Goal: Task Accomplishment & Management: Use online tool/utility

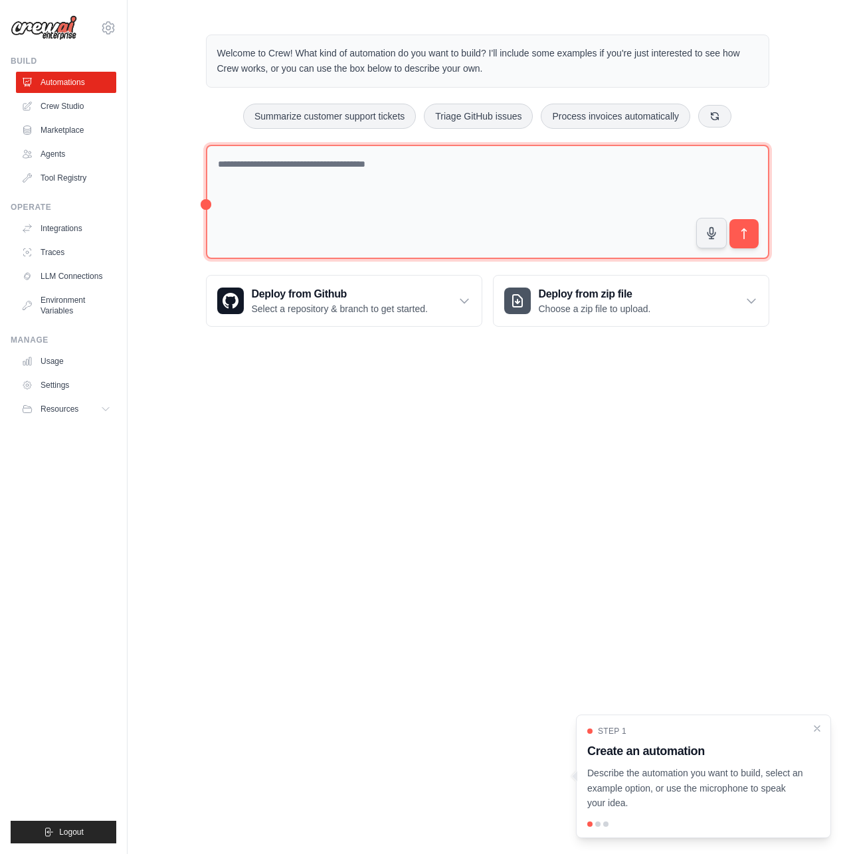
click at [348, 181] on textarea at bounding box center [487, 202] width 563 height 115
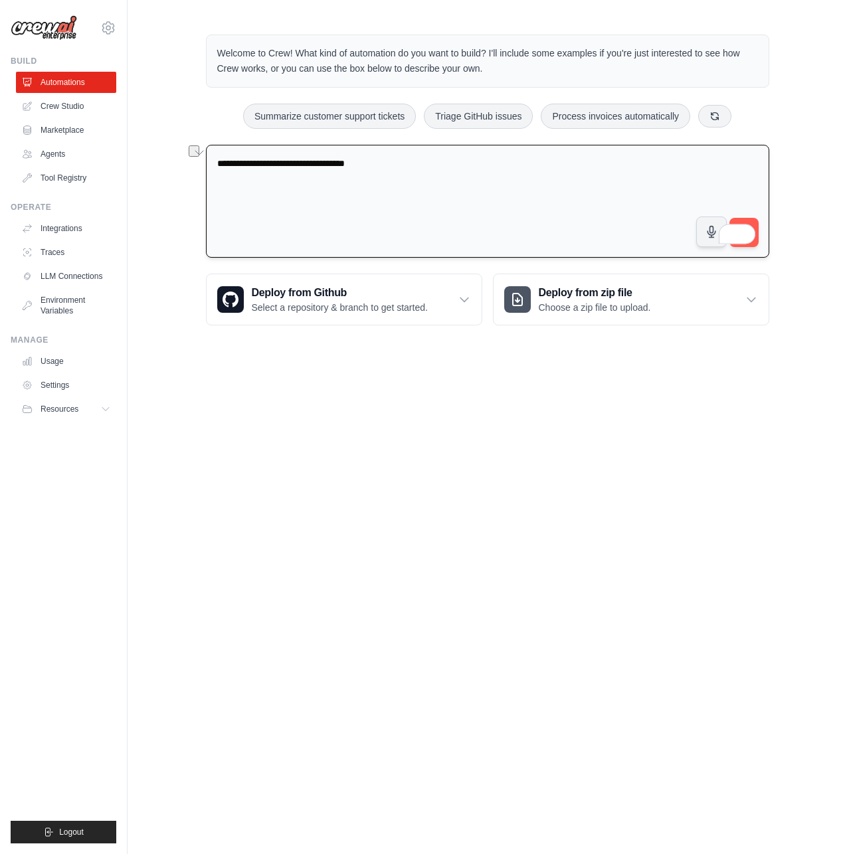
drag, startPoint x: 294, startPoint y: 165, endPoint x: 416, endPoint y: 171, distance: 122.3
click at [416, 171] on textarea "**********" at bounding box center [487, 202] width 563 height 114
click at [759, 228] on textarea "**********" at bounding box center [487, 202] width 563 height 114
type textarea "**********"
click at [758, 226] on button "submit" at bounding box center [743, 232] width 31 height 31
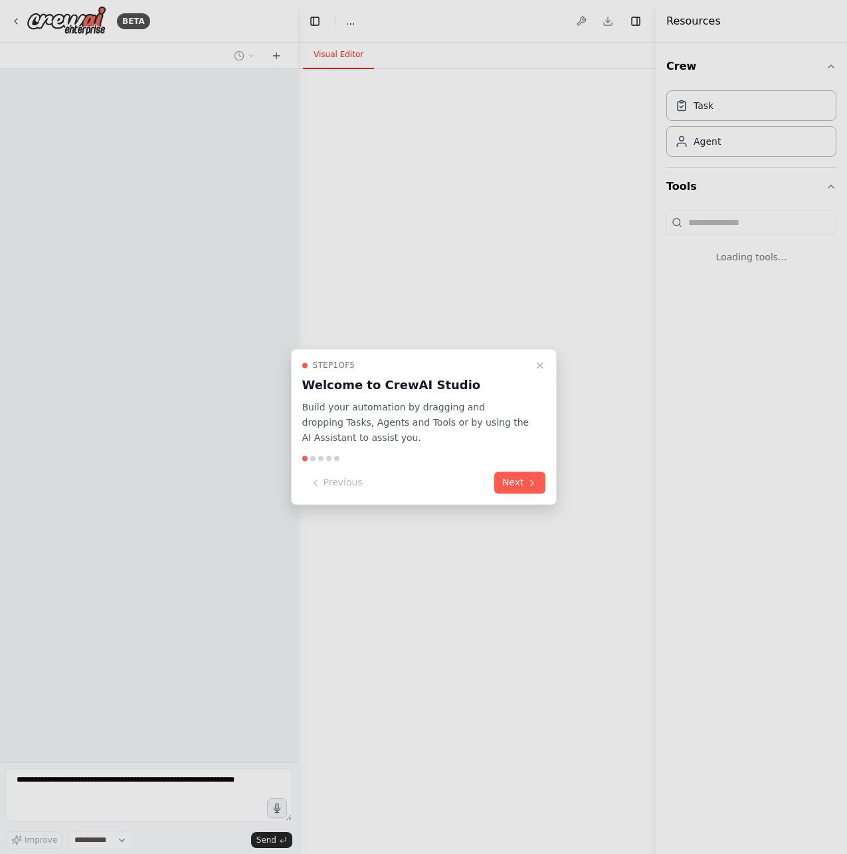
select select "****"
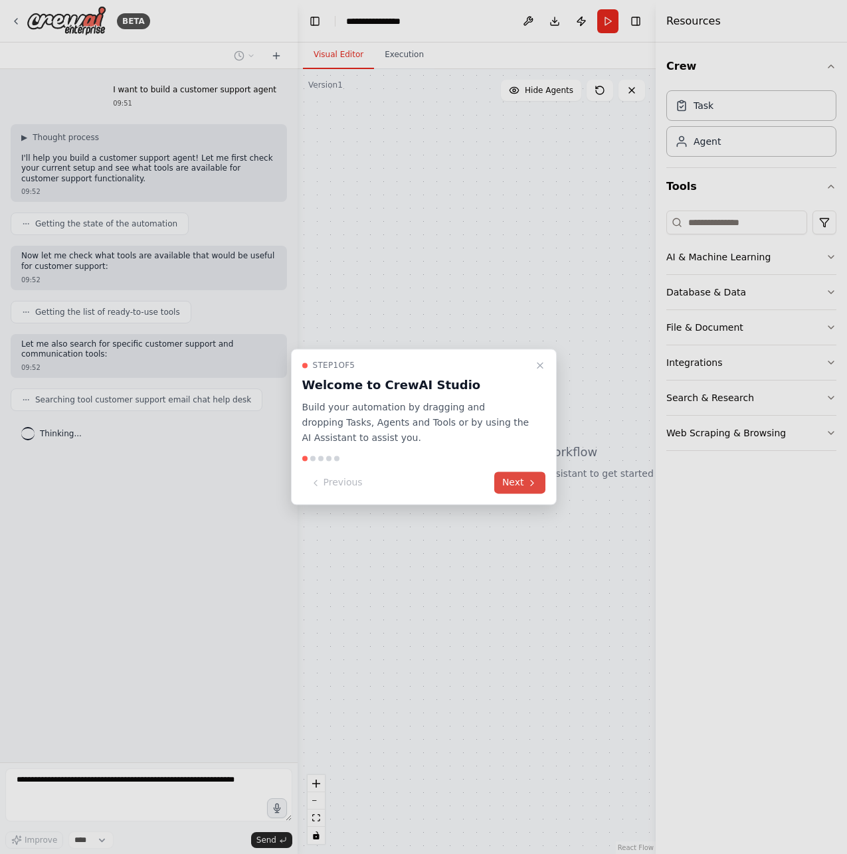
click at [522, 481] on button "Next" at bounding box center [519, 483] width 51 height 22
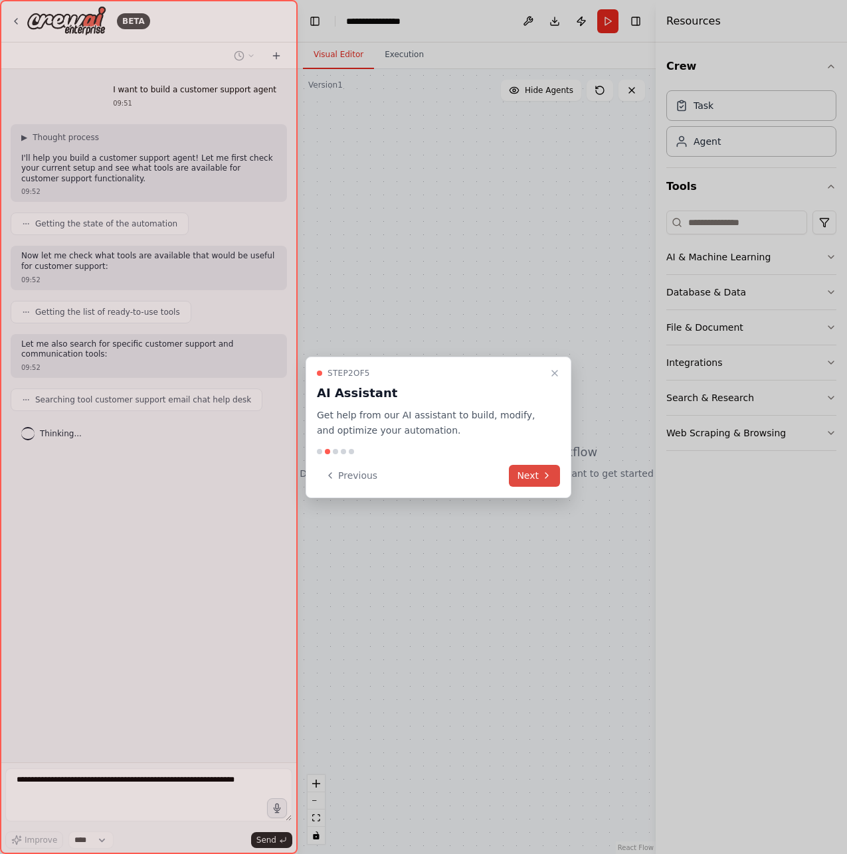
click at [522, 481] on button "Next" at bounding box center [534, 476] width 51 height 22
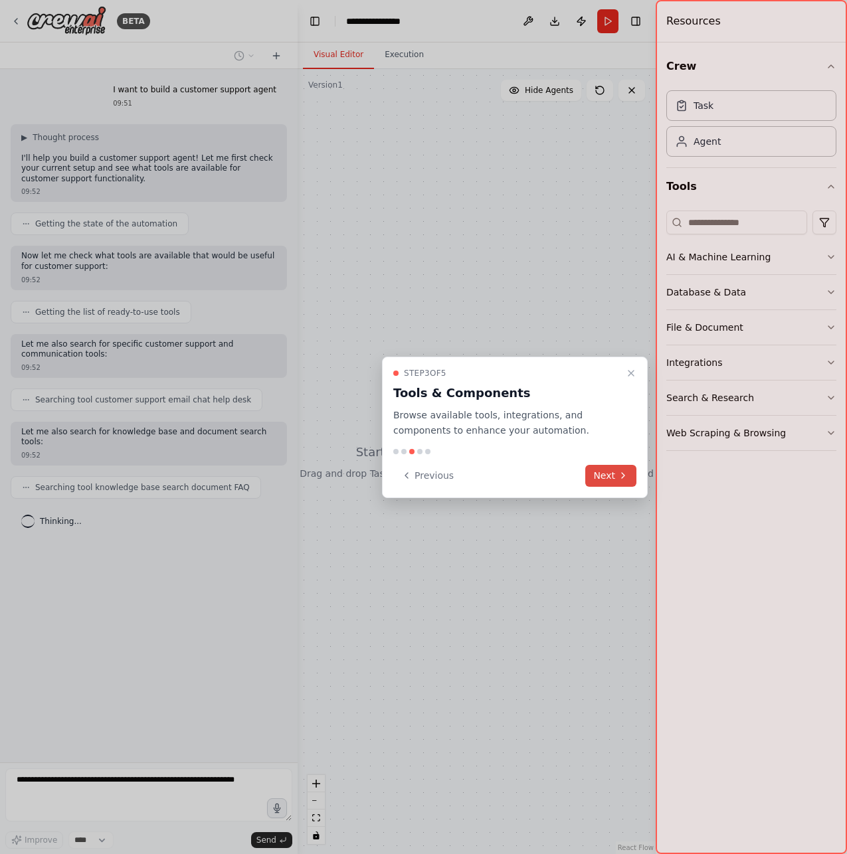
click at [600, 473] on button "Next" at bounding box center [610, 476] width 51 height 22
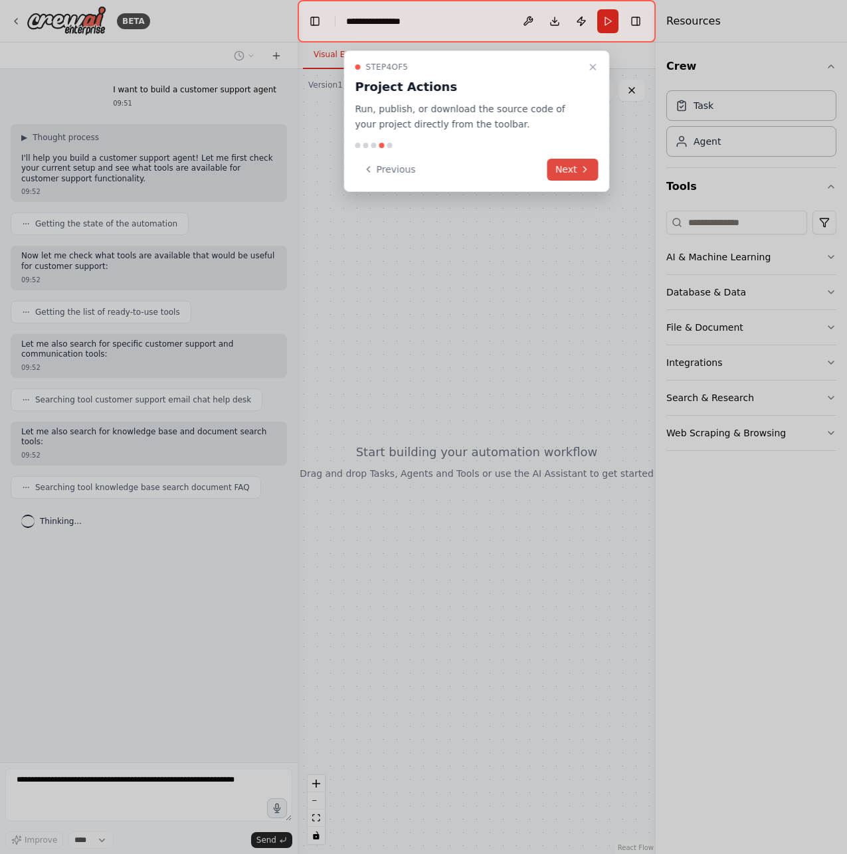
click at [562, 169] on button "Next" at bounding box center [572, 170] width 51 height 22
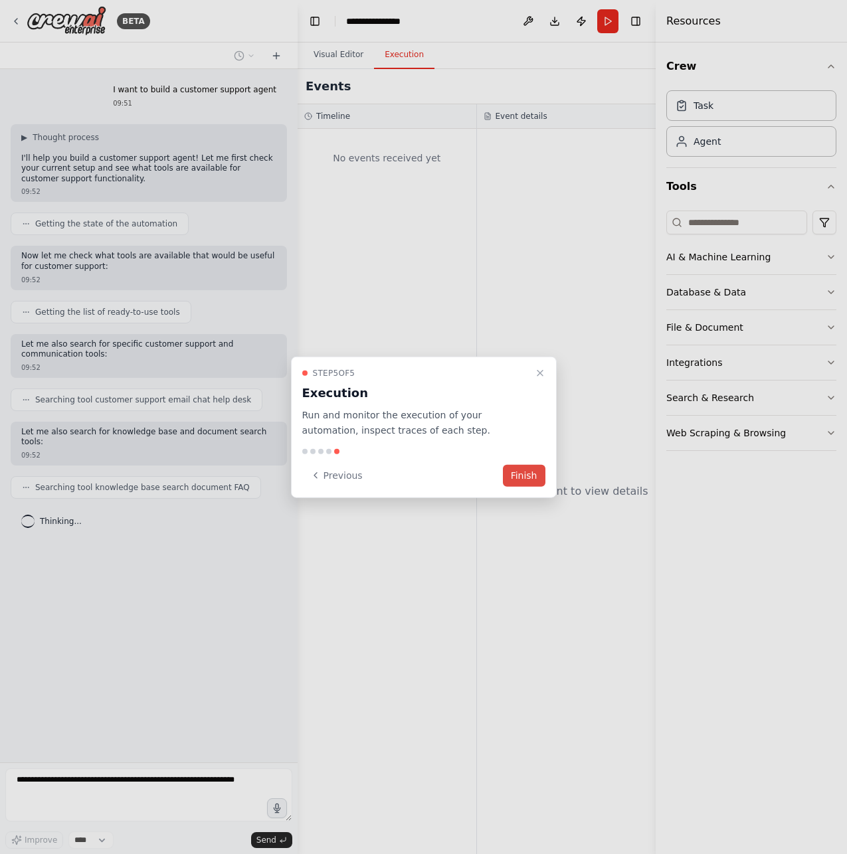
click at [531, 470] on button "Finish" at bounding box center [524, 475] width 43 height 22
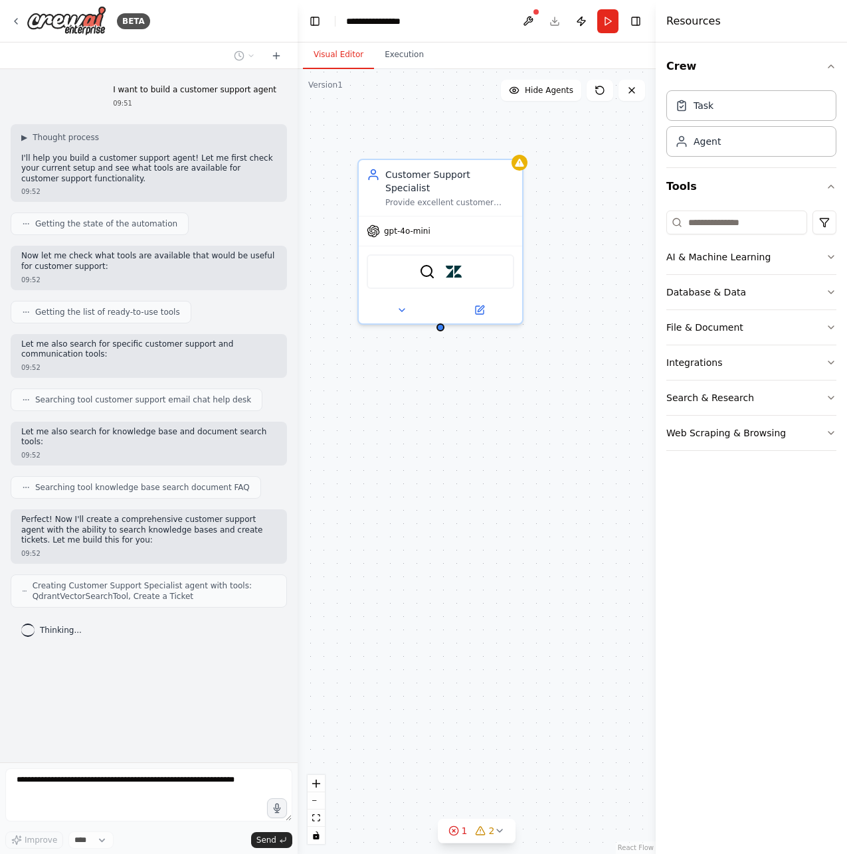
drag, startPoint x: 450, startPoint y: 311, endPoint x: 441, endPoint y: 319, distance: 11.3
click at [441, 319] on div "Customer Support Specialist Provide excellent customer support by understanding…" at bounding box center [477, 461] width 358 height 785
click at [400, 301] on button at bounding box center [401, 308] width 75 height 16
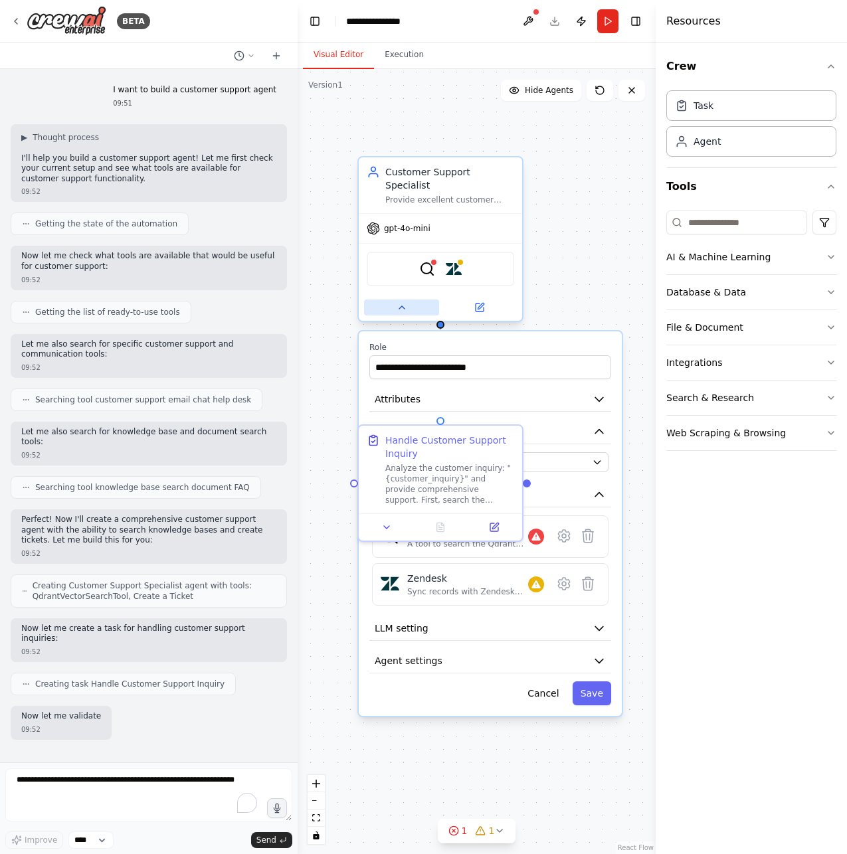
click at [399, 300] on button at bounding box center [401, 308] width 75 height 16
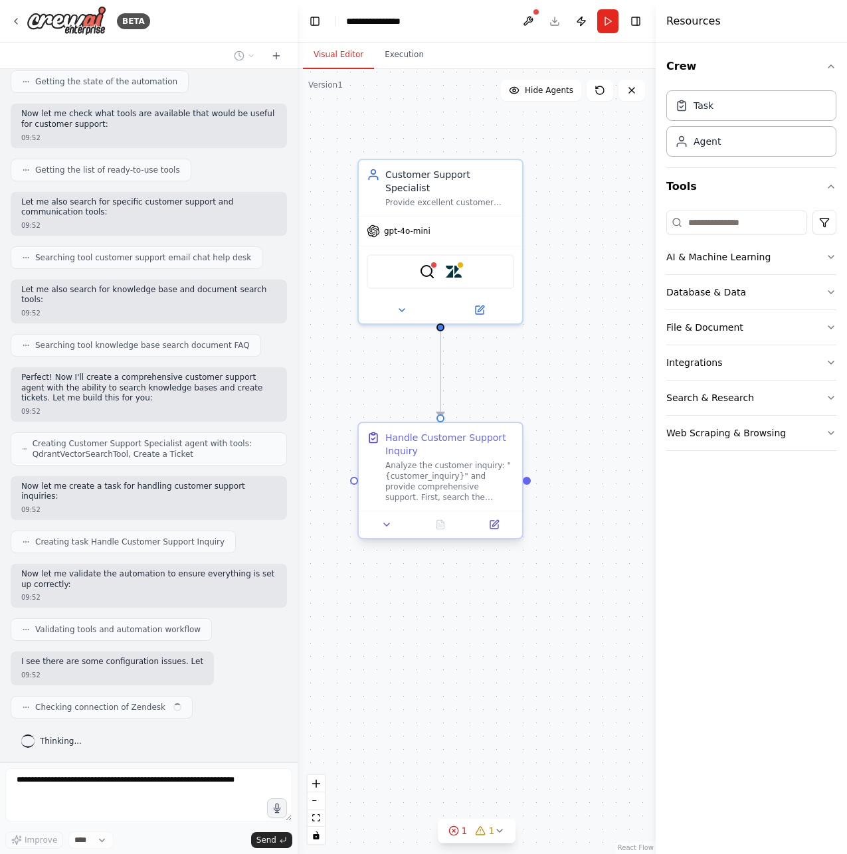
scroll to position [153, 0]
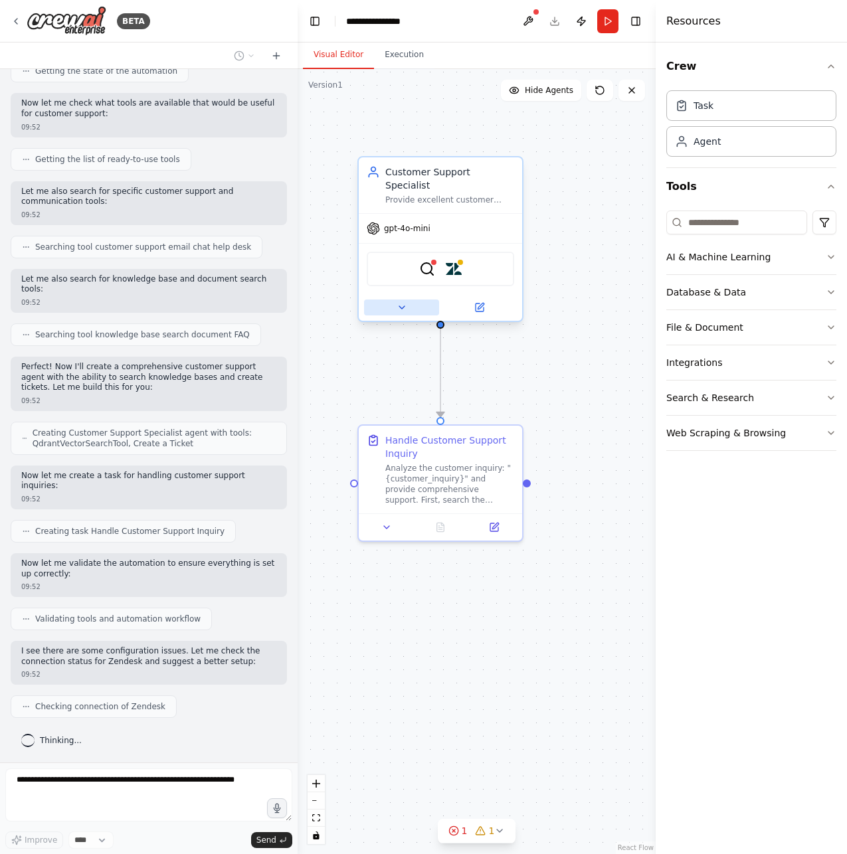
click at [405, 302] on icon at bounding box center [401, 307] width 11 height 11
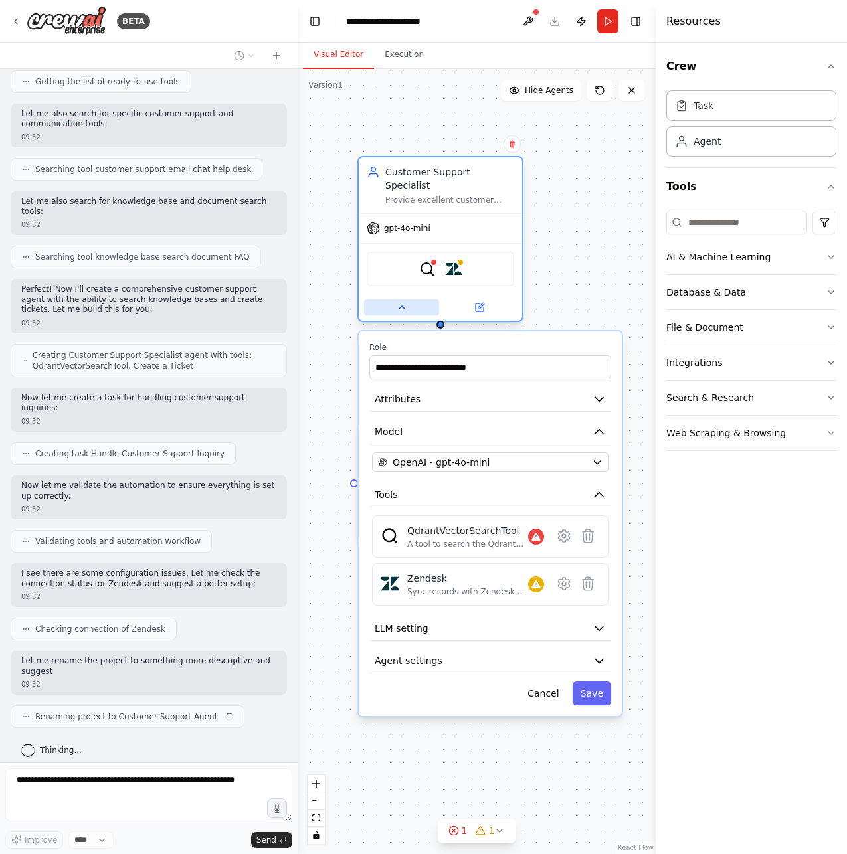
scroll to position [240, 0]
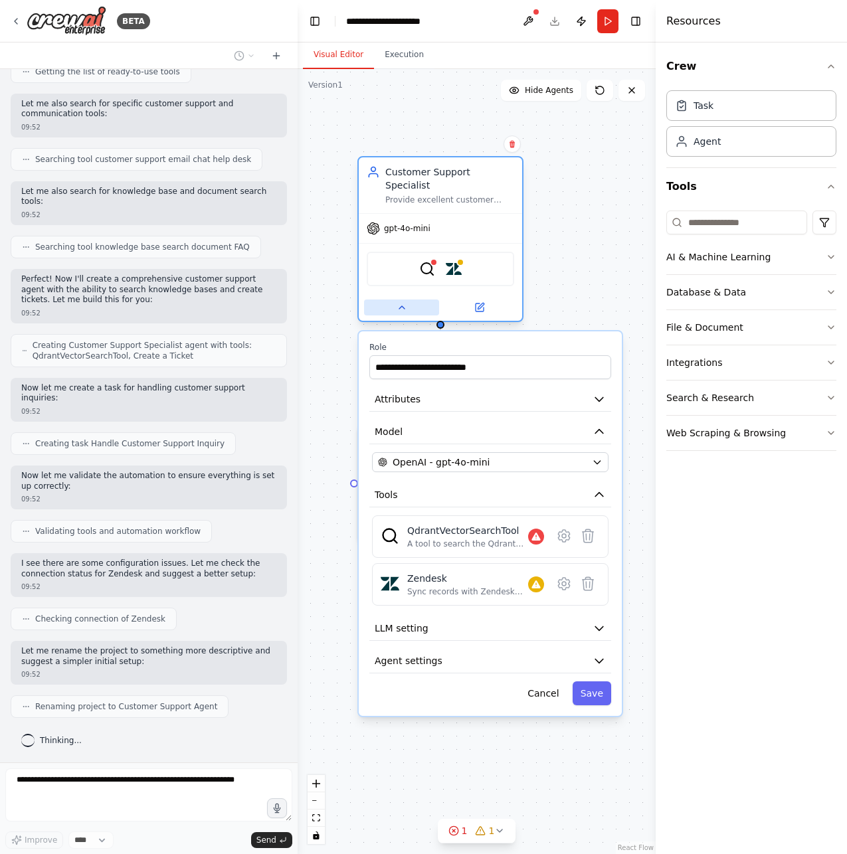
click at [405, 302] on icon at bounding box center [401, 307] width 11 height 11
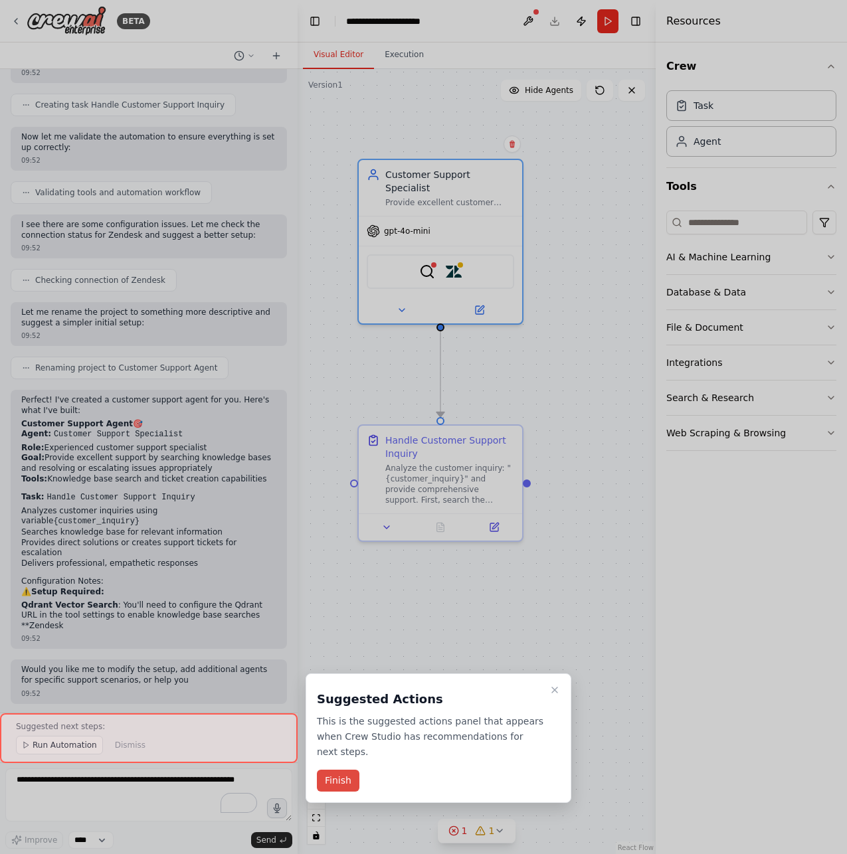
click at [355, 785] on button "Finish" at bounding box center [338, 781] width 43 height 22
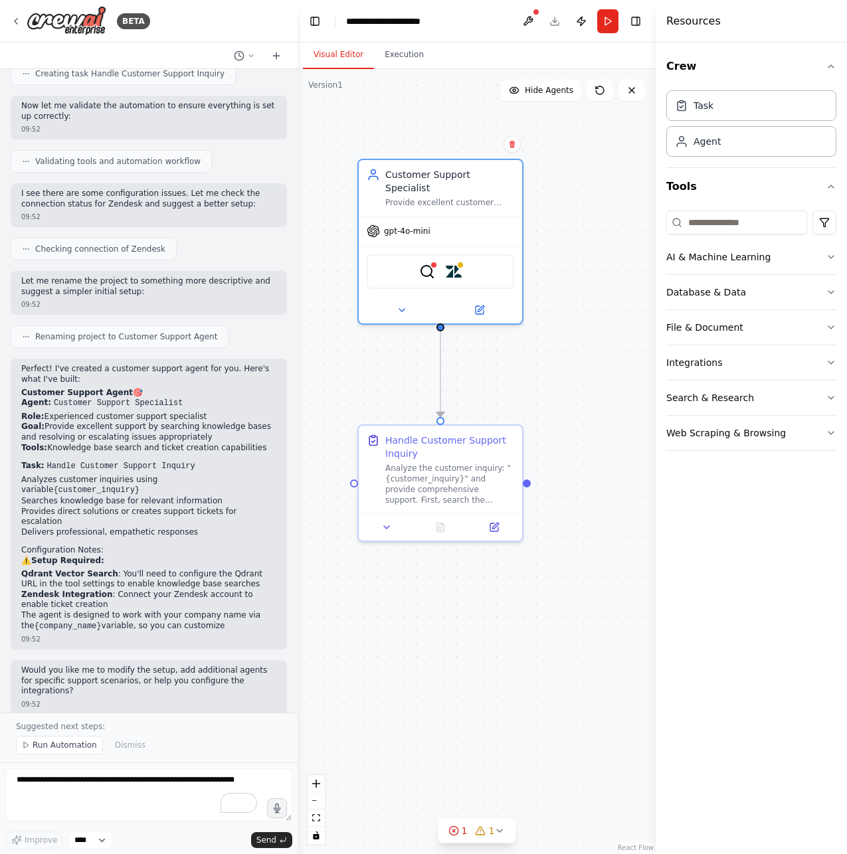
scroll to position [621, 0]
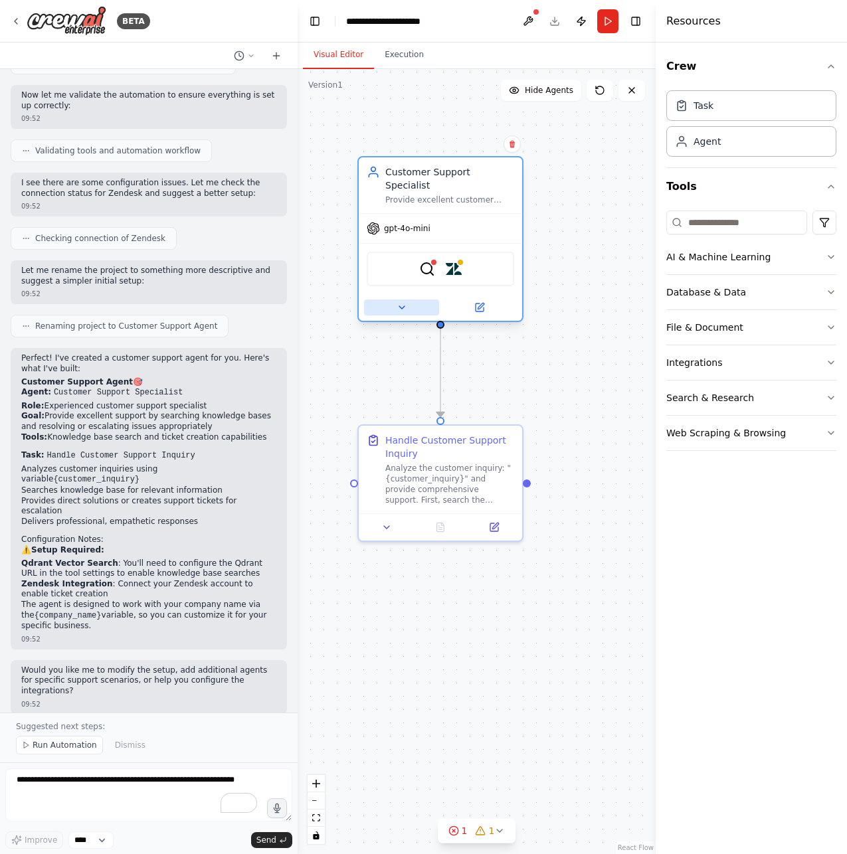
click at [392, 300] on button at bounding box center [401, 308] width 75 height 16
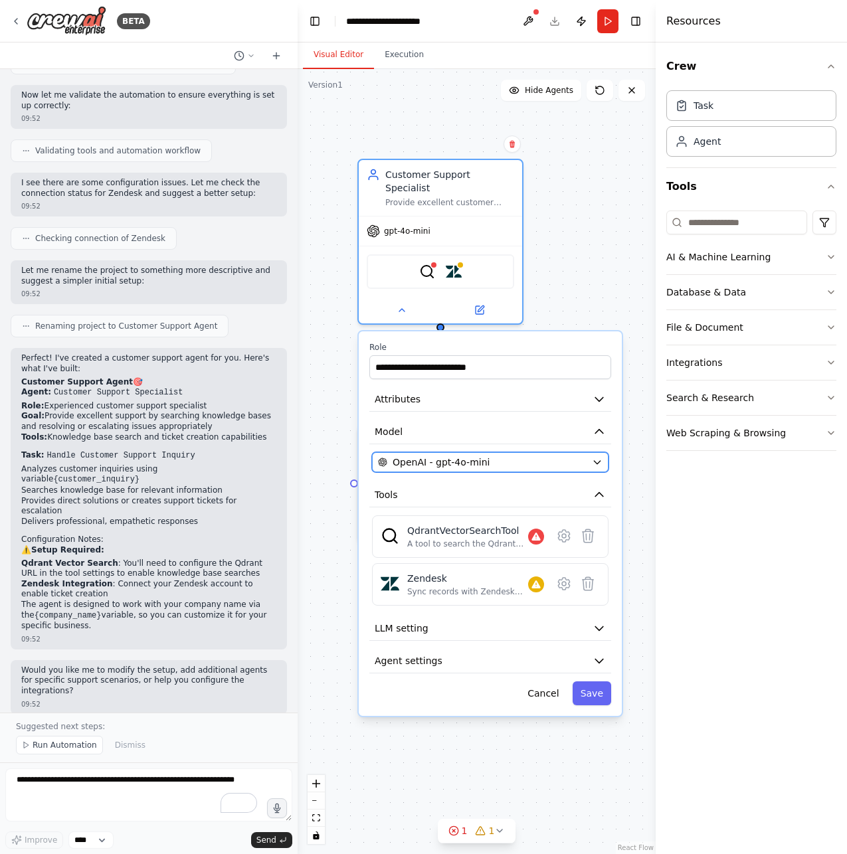
click at [447, 456] on span "OpenAI - gpt-4o-mini" at bounding box center [440, 462] width 97 height 13
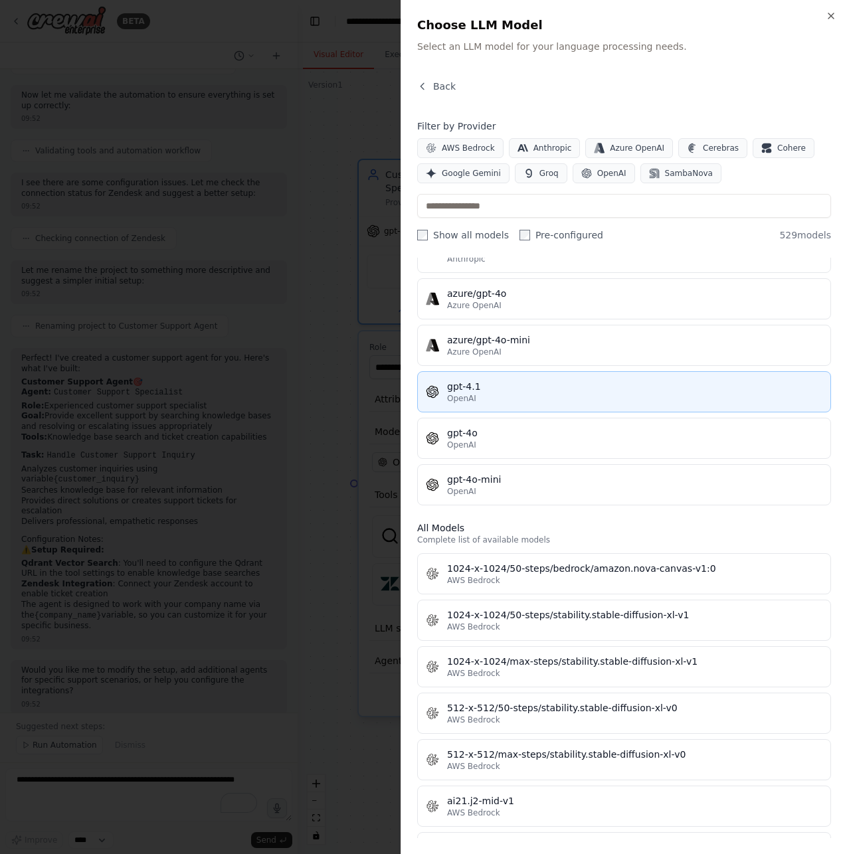
scroll to position [132, 0]
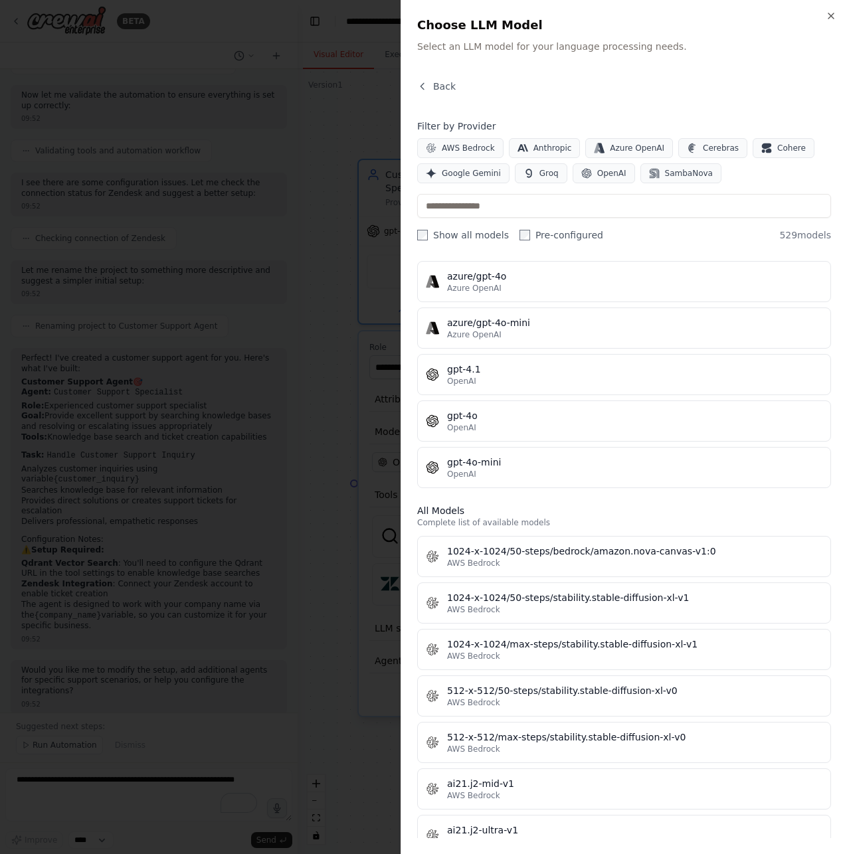
click at [349, 315] on div at bounding box center [423, 427] width 847 height 854
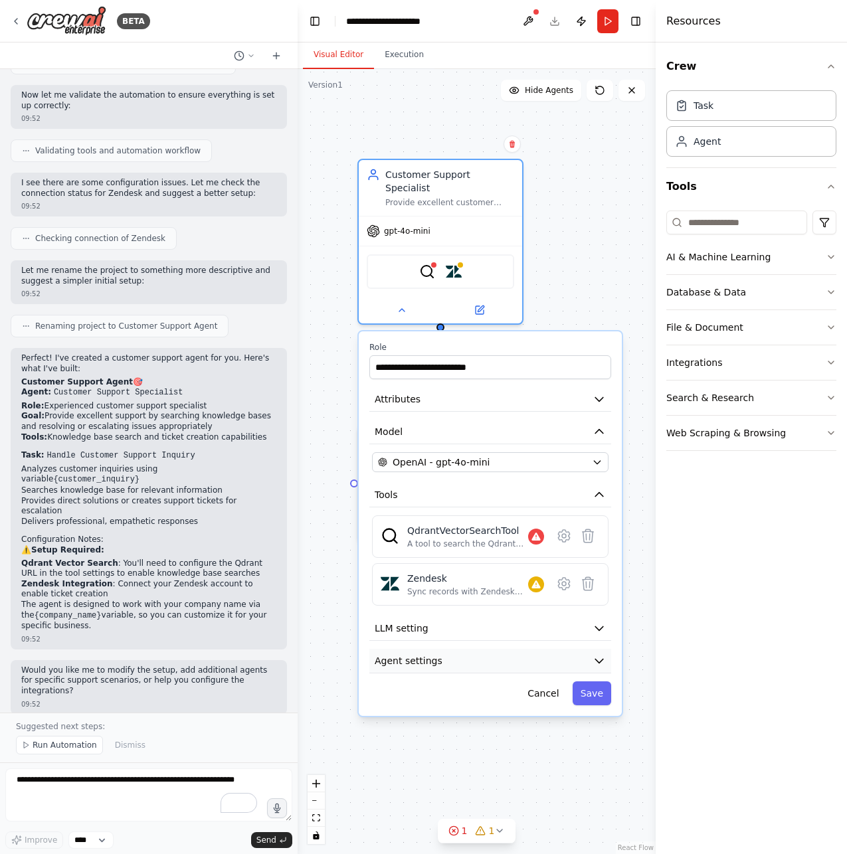
click at [434, 654] on span "Agent settings" at bounding box center [409, 660] width 68 height 13
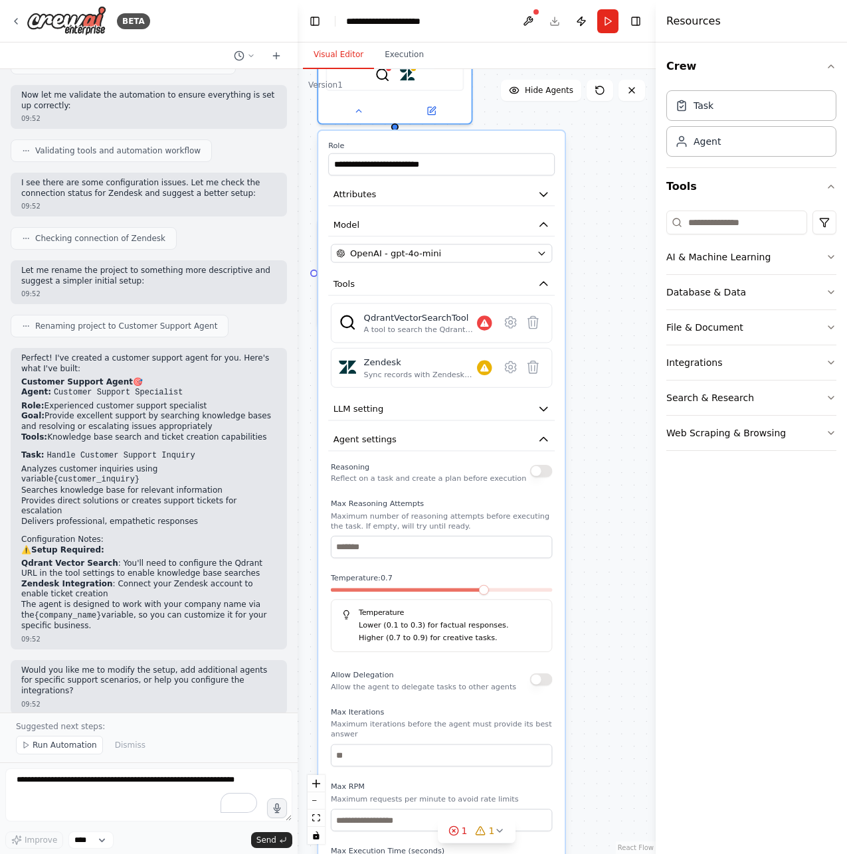
drag, startPoint x: 616, startPoint y: 521, endPoint x: 578, endPoint y: 286, distance: 238.2
click at [578, 286] on div ".deletable-edge-delete-btn { width: 20px; height: 20px; border: 0px solid #ffff…" at bounding box center [477, 461] width 358 height 785
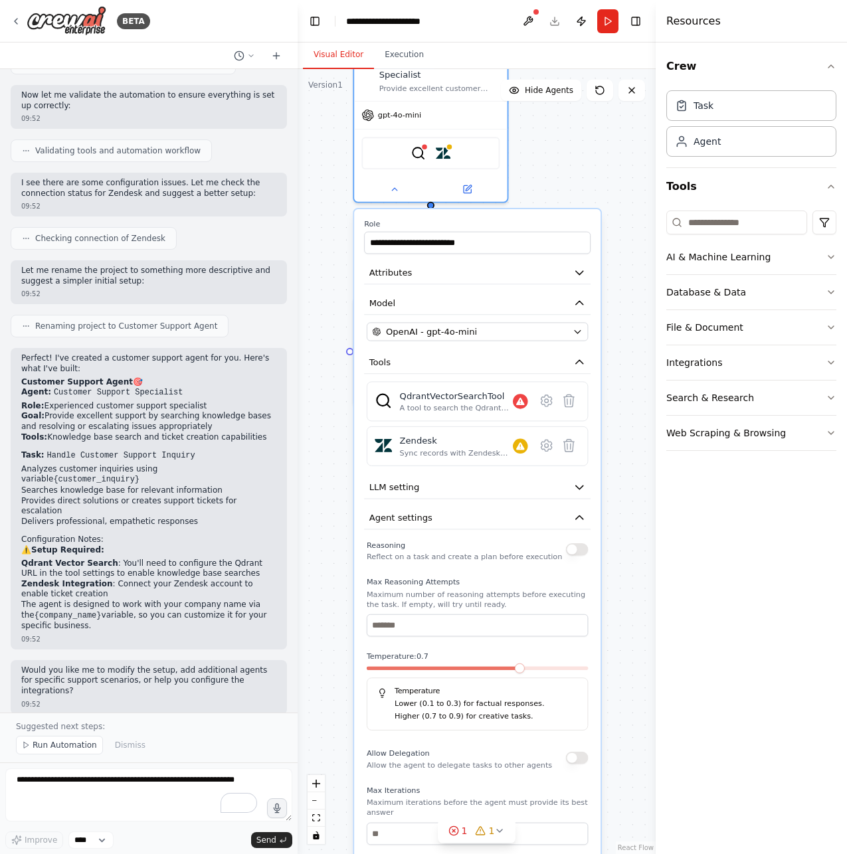
drag, startPoint x: 601, startPoint y: 521, endPoint x: 638, endPoint y: 625, distance: 109.9
click at [635, 650] on div ".deletable-edge-delete-btn { width: 20px; height: 20px; border: 0px solid #ffff…" at bounding box center [477, 461] width 358 height 785
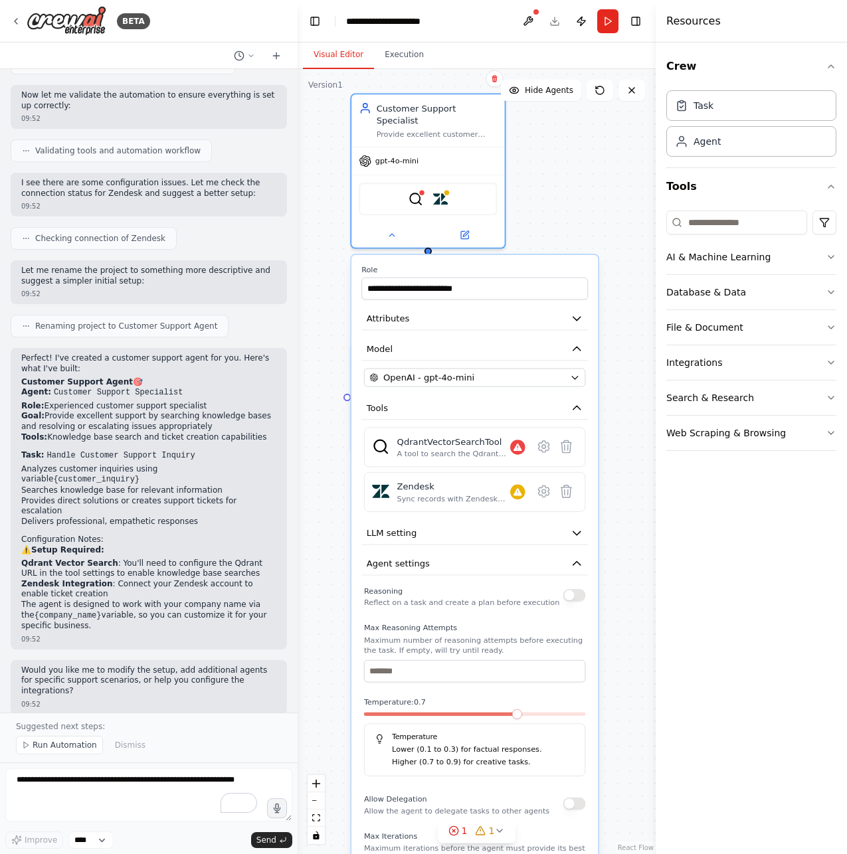
drag, startPoint x: 635, startPoint y: 609, endPoint x: 642, endPoint y: 723, distance: 114.5
click at [644, 727] on div ".deletable-edge-delete-btn { width: 20px; height: 20px; border: 0px solid #ffff…" at bounding box center [477, 461] width 358 height 785
